Goal: Task Accomplishment & Management: Manage account settings

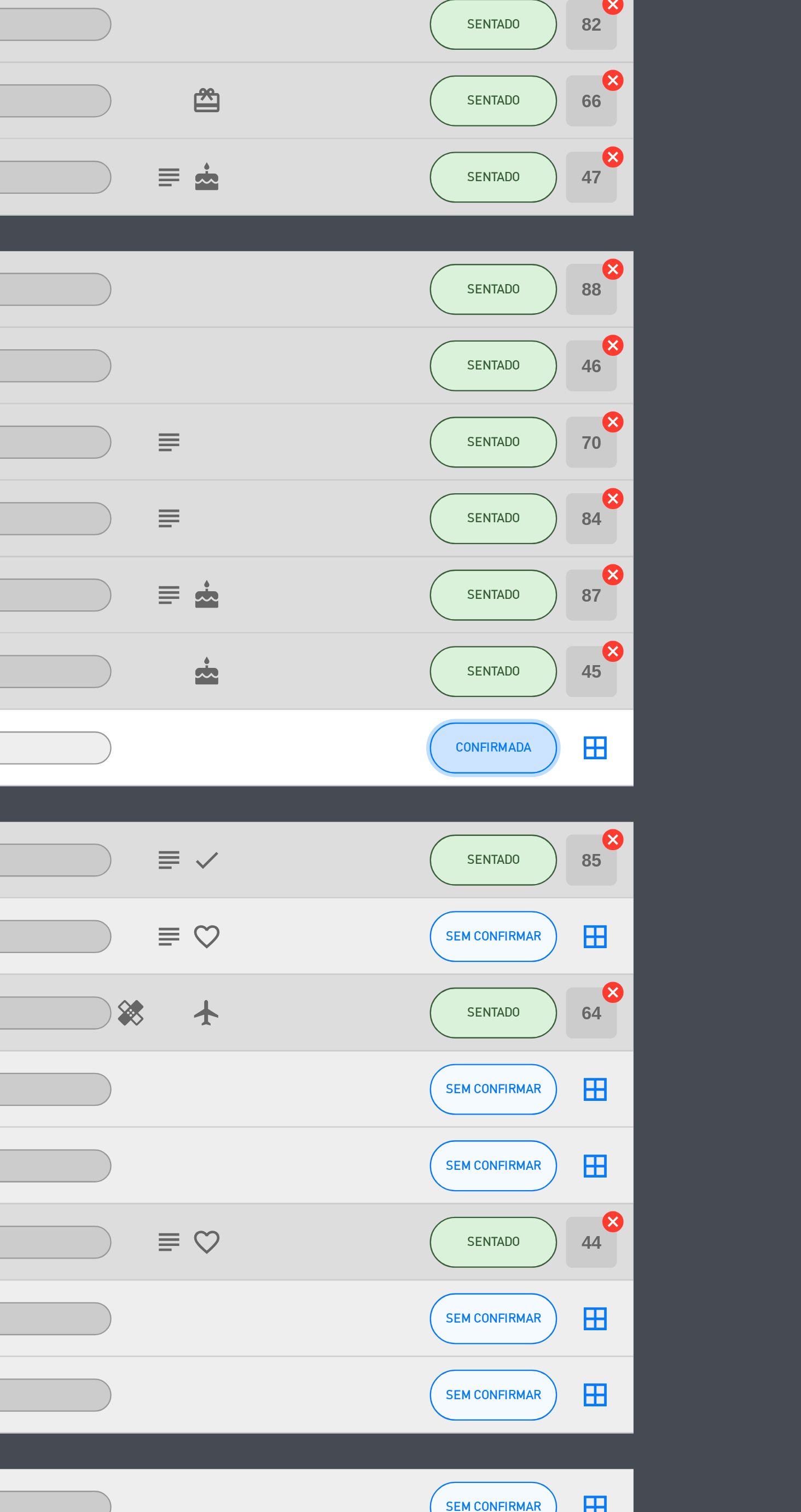
click at [668, 573] on span "CONFIRMADA" at bounding box center [669, 573] width 33 height 6
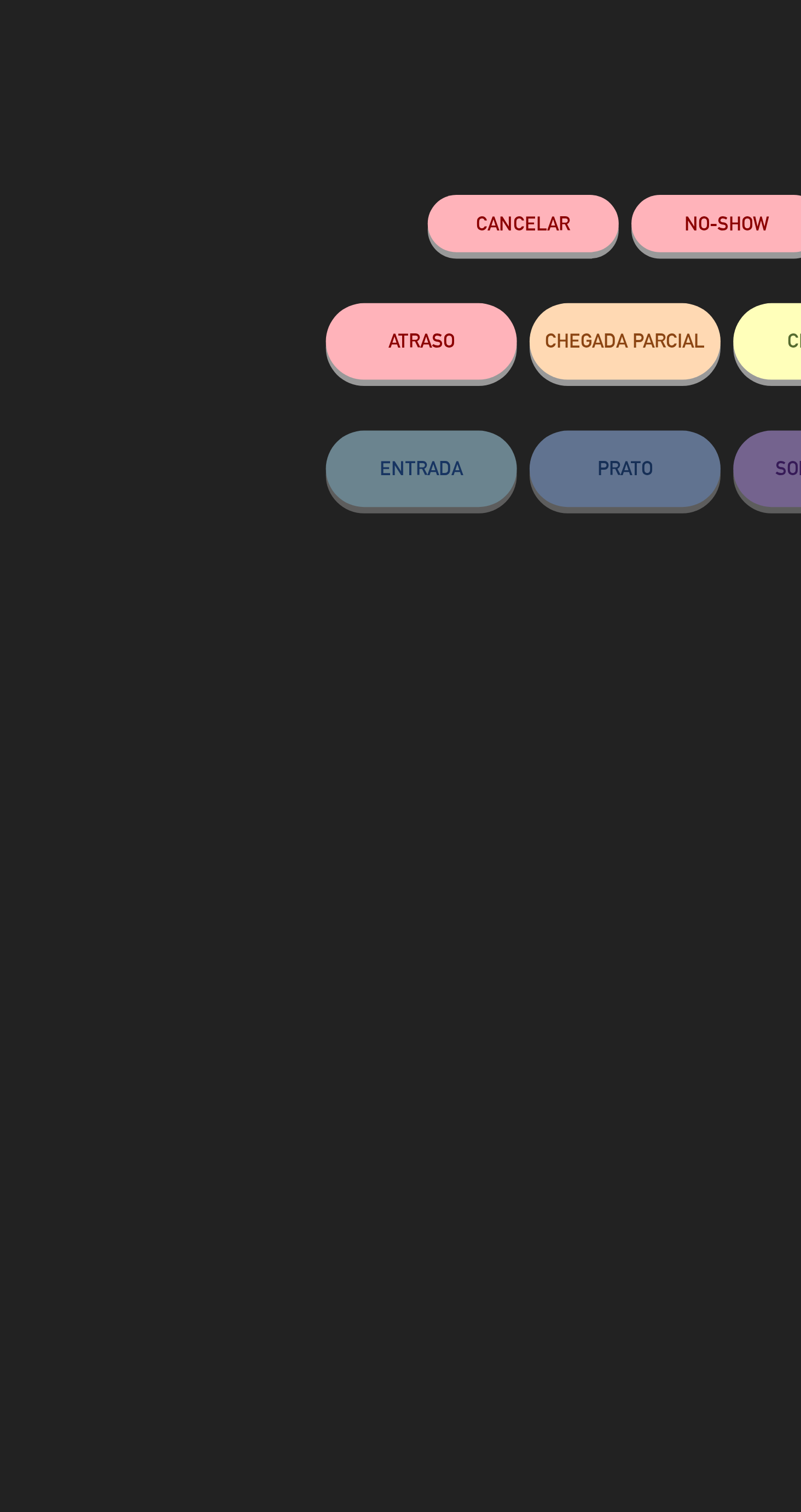
click at [352, 105] on button "NO-SHOW" at bounding box center [356, 96] width 82 height 25
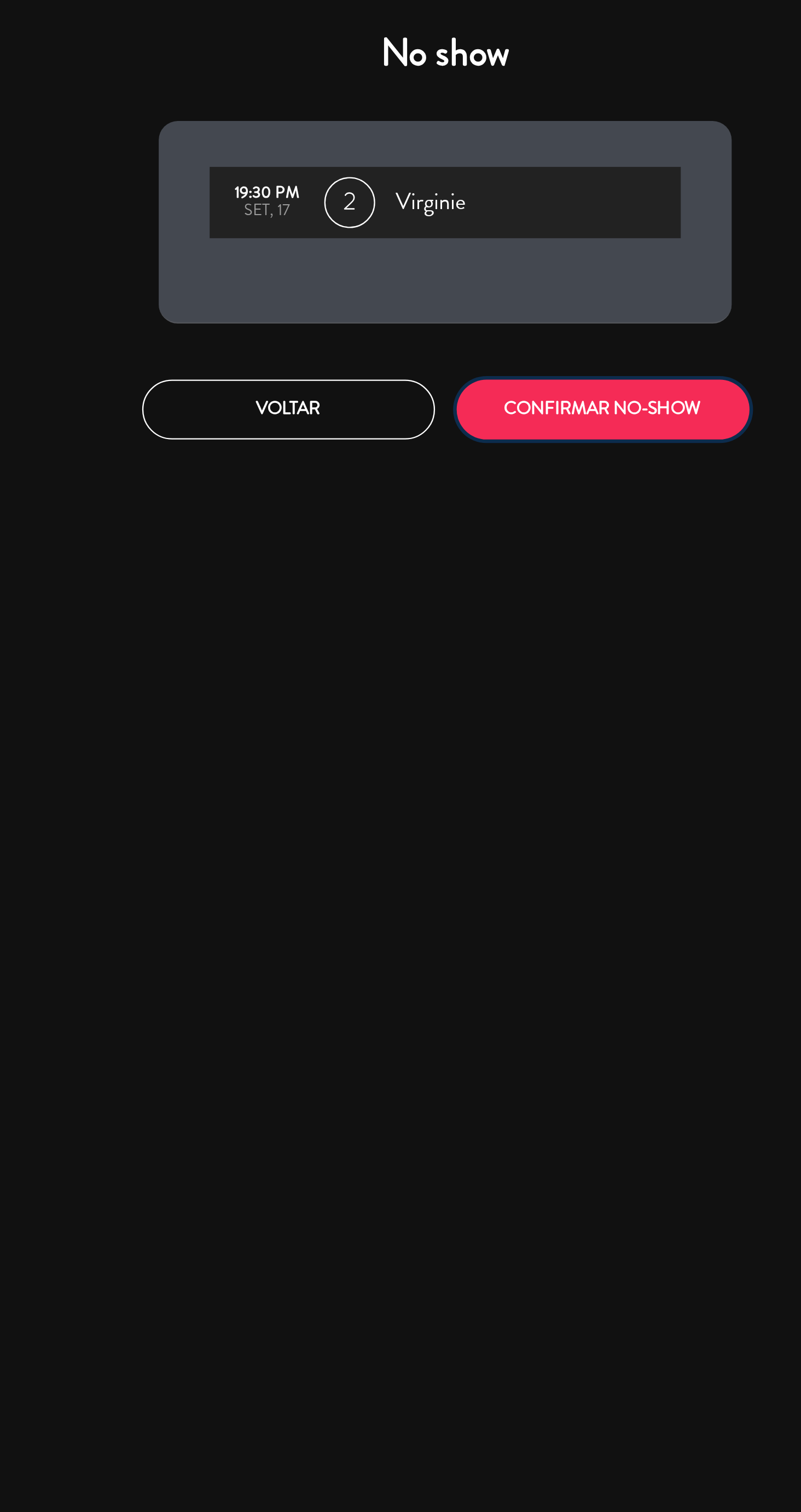
click at [498, 184] on button "CONFIRMAR NO-SHOW" at bounding box center [468, 176] width 126 height 26
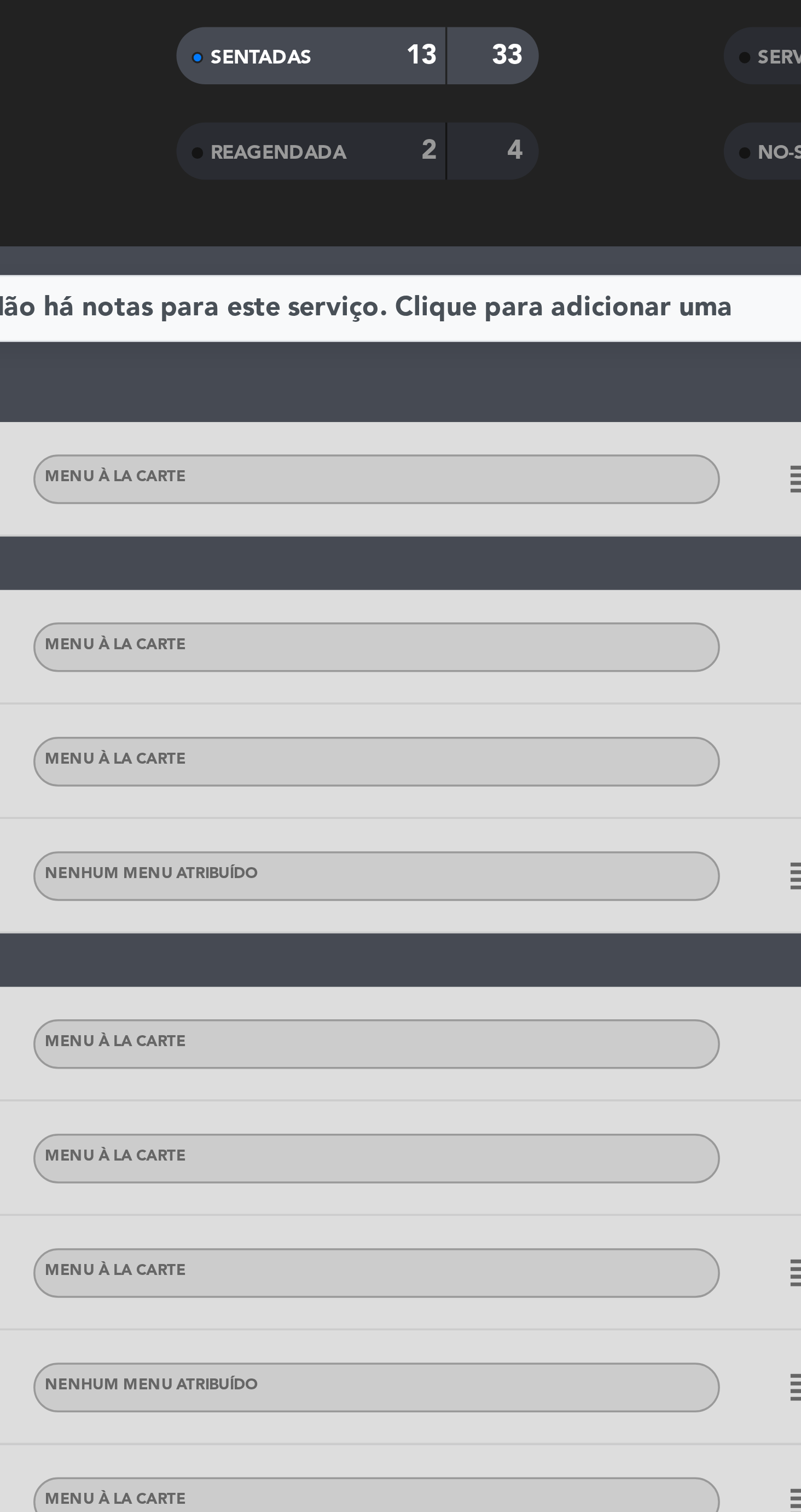
click at [516, 124] on div "NO-SHOW" at bounding box center [533, 121] width 50 height 12
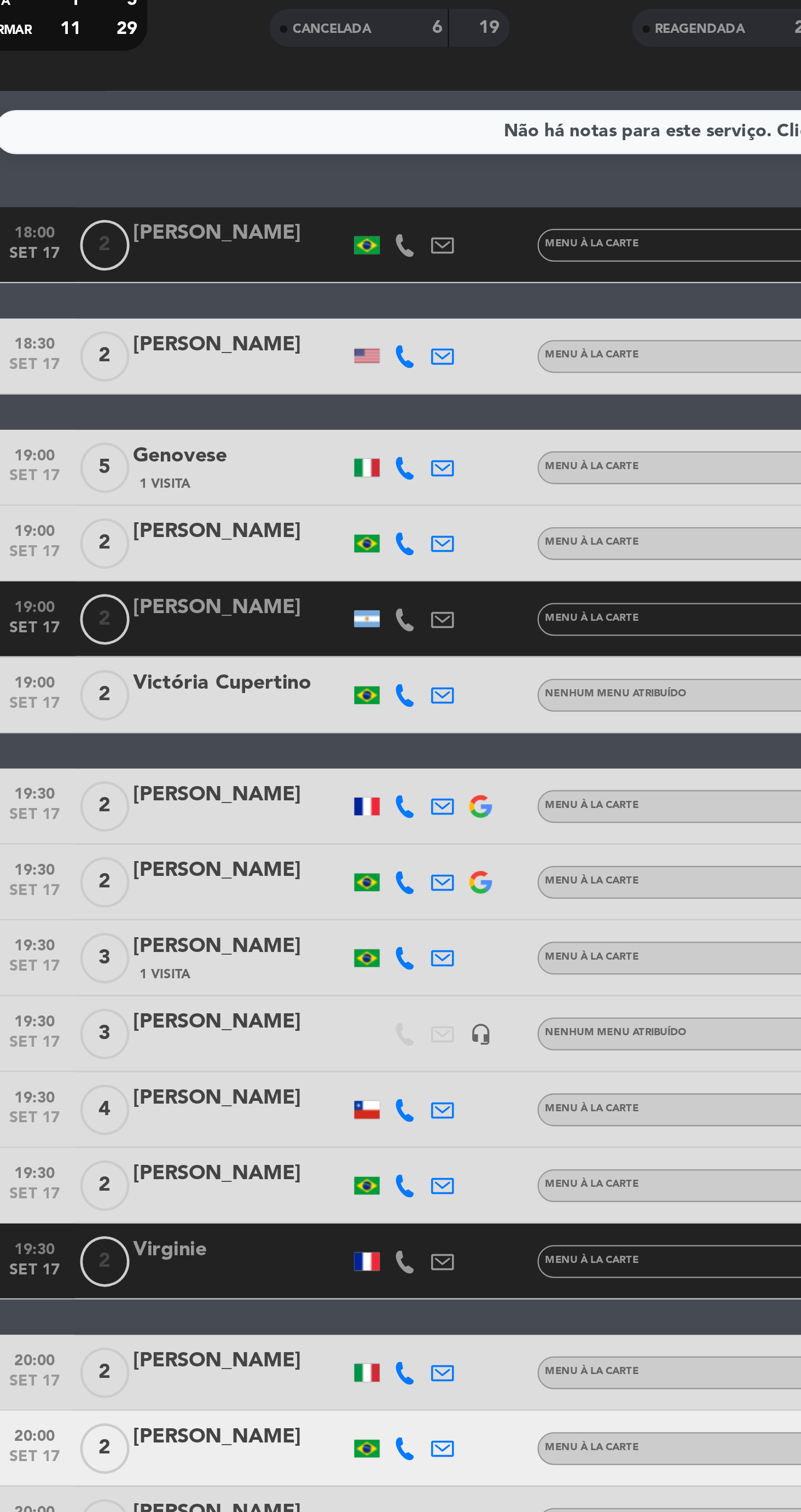
click at [165, 658] on div at bounding box center [178, 662] width 93 height 9
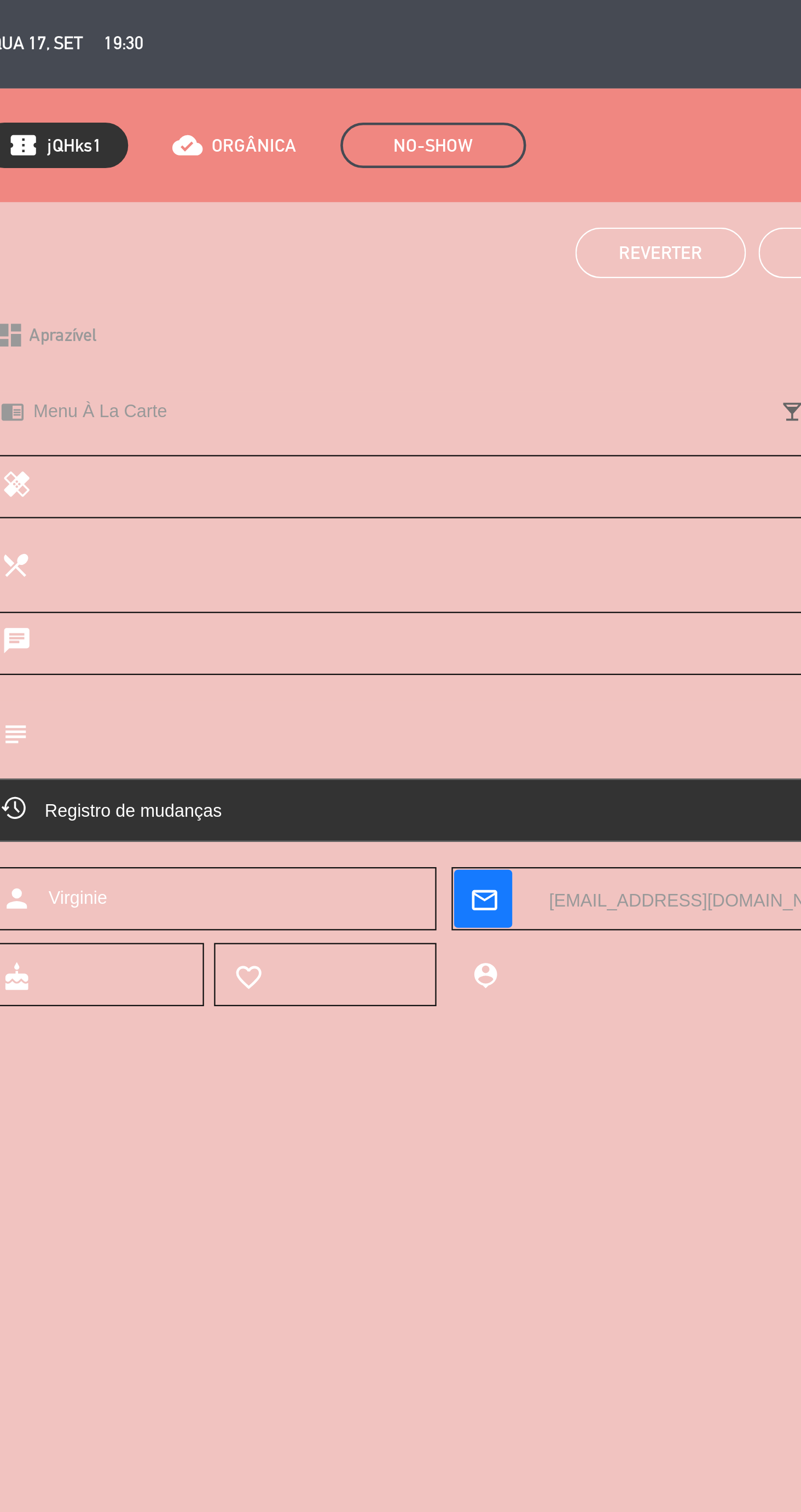
click at [366, 112] on span "Reverter" at bounding box center [361, 109] width 36 height 9
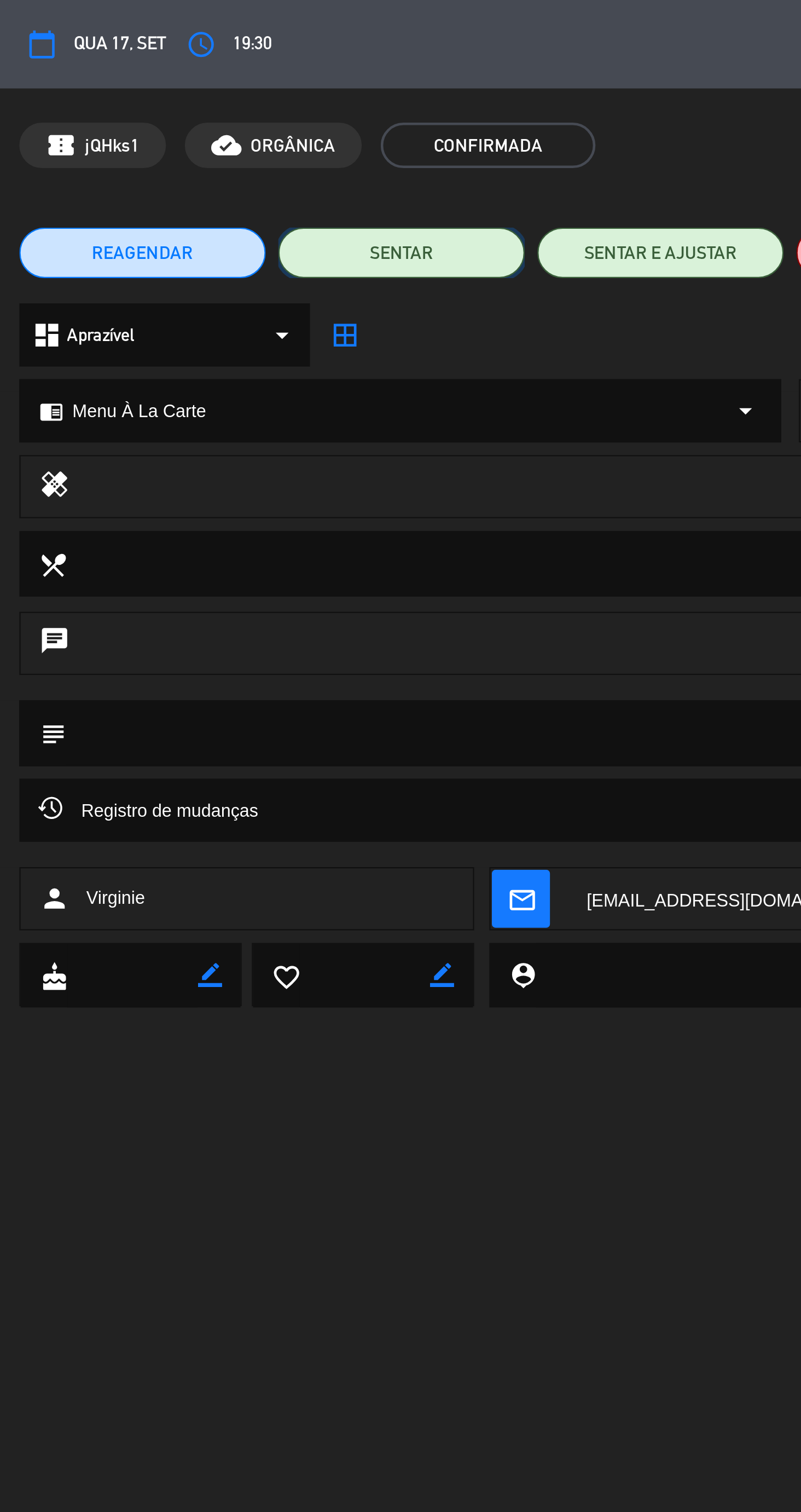
click at [275, 107] on button "SENTAR" at bounding box center [232, 109] width 107 height 22
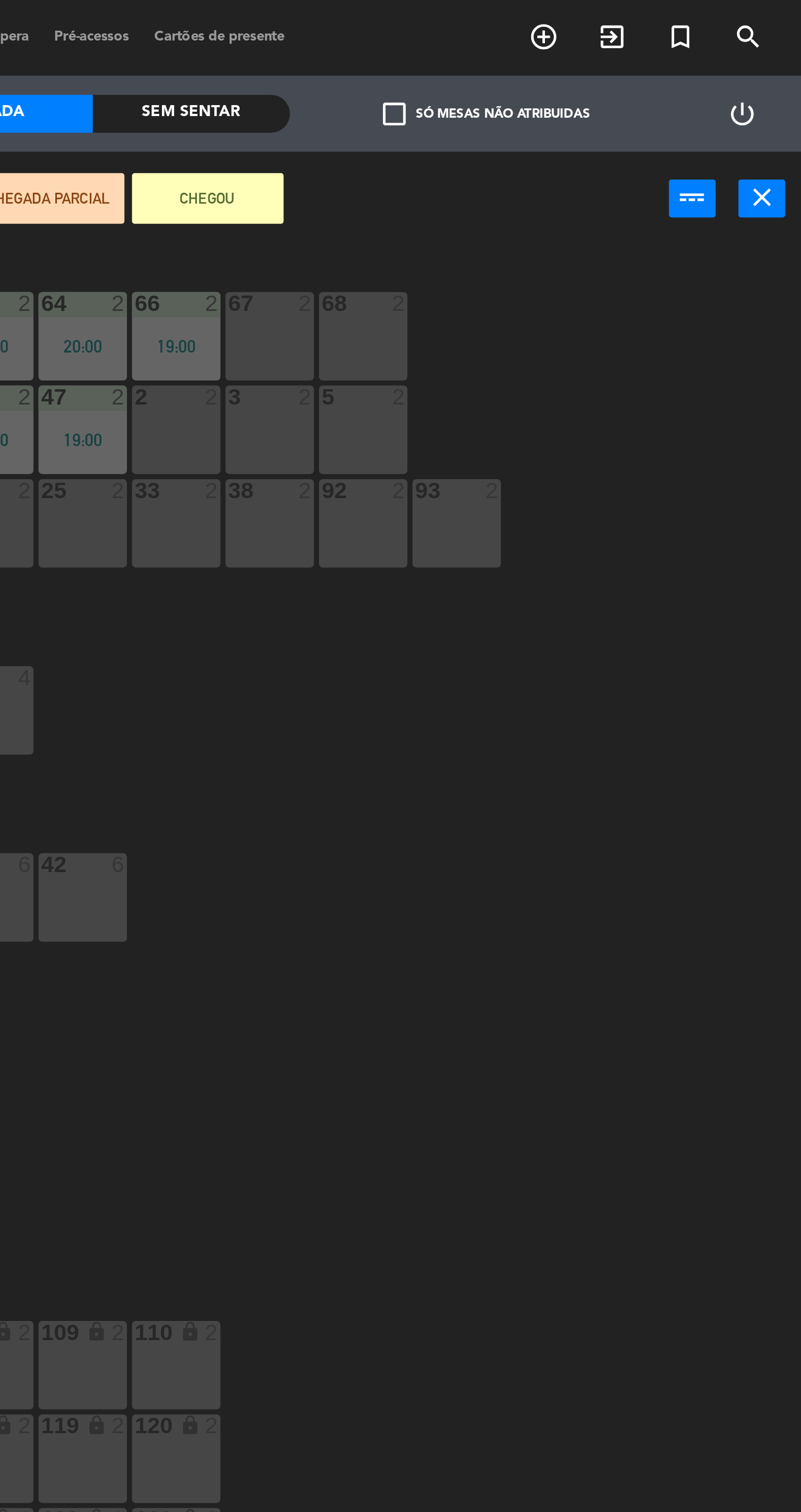
click at [790, 89] on icon "close" at bounding box center [783, 85] width 13 height 13
